Goal: Use online tool/utility: Use online tool/utility

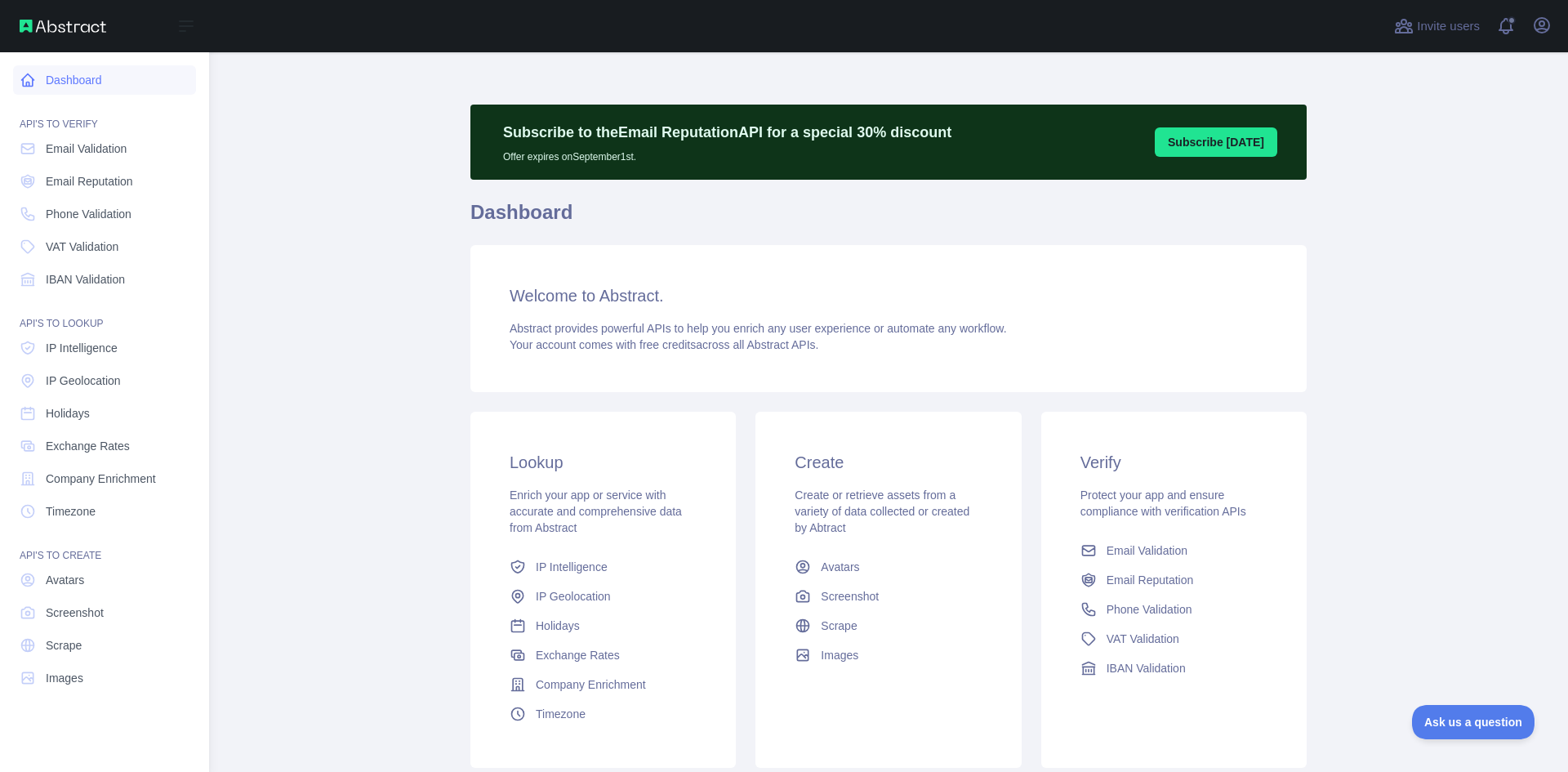
click at [34, 80] on icon at bounding box center [28, 80] width 12 height 12
click at [111, 159] on link "Email Validation" at bounding box center [104, 149] width 183 height 29
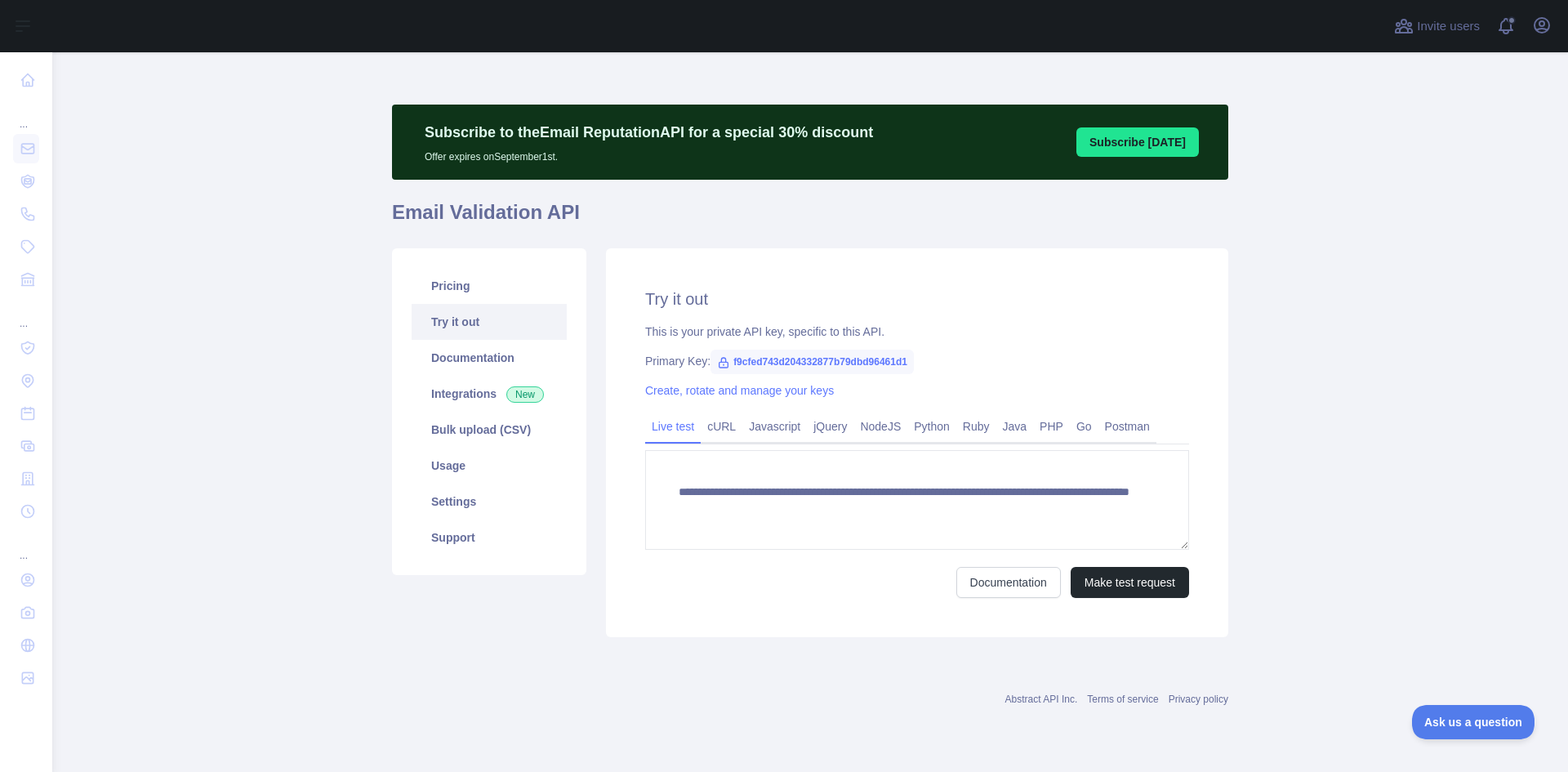
click at [833, 358] on span "f9cfed743d204332877b79dbd96461d1" at bounding box center [812, 362] width 203 height 25
copy span "f9cfed743d204332877b79dbd96461d1"
